Goal: Task Accomplishment & Management: Manage account settings

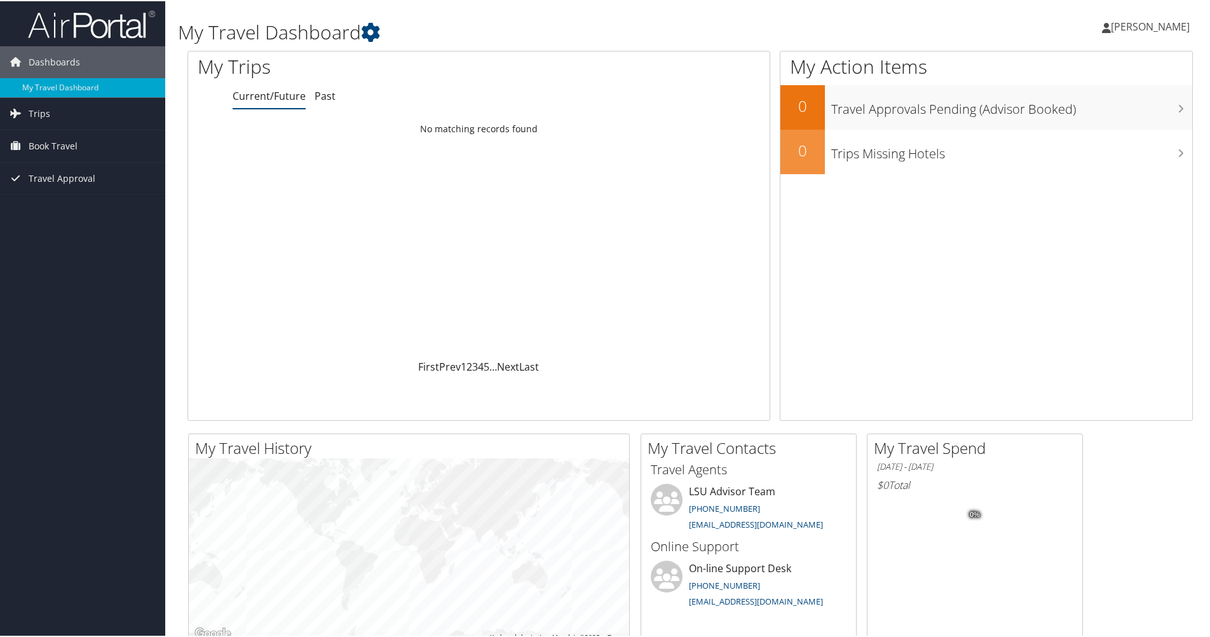
click at [1172, 28] on span "[PERSON_NAME]" at bounding box center [1150, 25] width 79 height 14
click at [1062, 119] on link "View Travel Profile" at bounding box center [1116, 113] width 142 height 22
click at [44, 144] on span "Book Travel" at bounding box center [53, 145] width 49 height 32
click at [449, 220] on div "Loading... No matching records found" at bounding box center [478, 236] width 581 height 241
click at [43, 113] on span "Trips" at bounding box center [40, 113] width 22 height 32
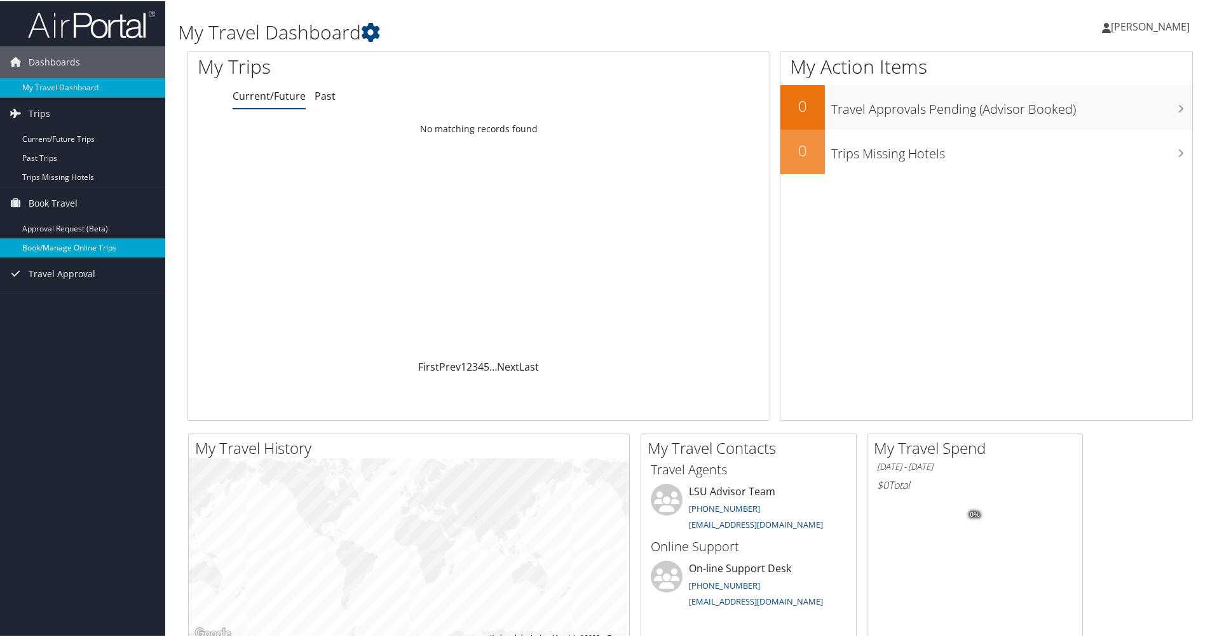
click at [62, 248] on link "Book/Manage Online Trips" at bounding box center [82, 246] width 165 height 19
